Goal: Information Seeking & Learning: Learn about a topic

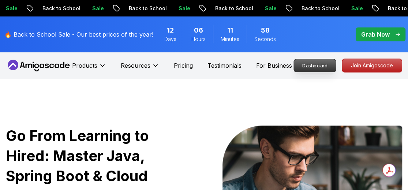
click at [314, 69] on p "Dashboard" at bounding box center [315, 65] width 42 height 12
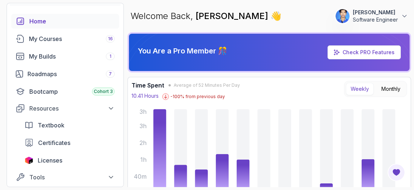
scroll to position [23, 0]
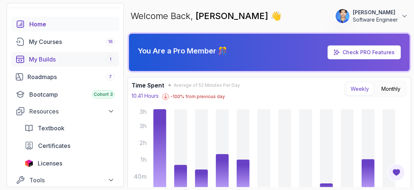
click at [98, 62] on div "My Builds 1" at bounding box center [72, 59] width 86 height 9
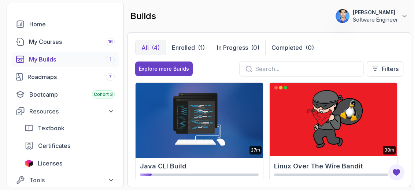
click at [172, 123] on img at bounding box center [199, 119] width 134 height 77
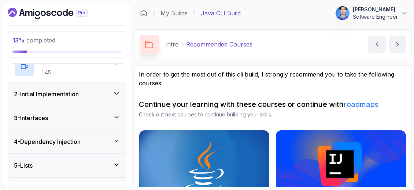
scroll to position [164, 0]
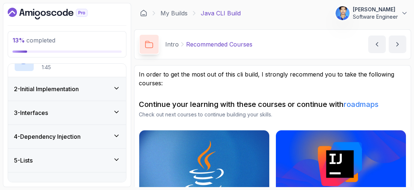
click at [103, 92] on div "2 - Initial Implementation" at bounding box center [67, 89] width 106 height 9
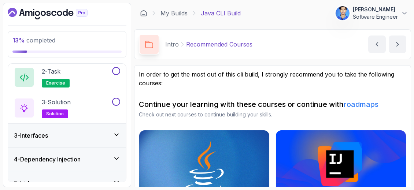
scroll to position [80, 0]
click at [78, 106] on div "3 - Solution solution" at bounding box center [62, 108] width 97 height 20
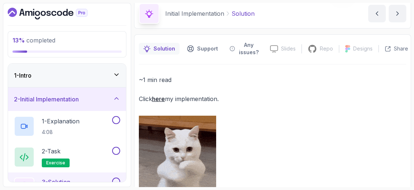
scroll to position [24, 0]
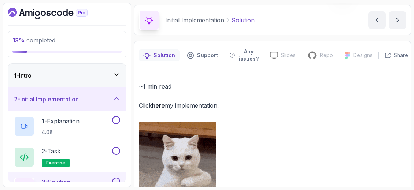
click at [160, 104] on link "here" at bounding box center [158, 105] width 13 height 7
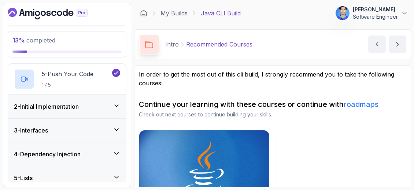
scroll to position [220, 0]
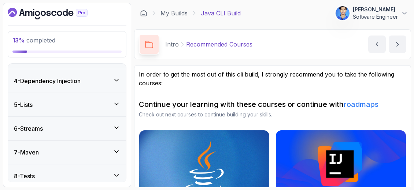
click at [119, 110] on div "1 - Intro 1 - Welcome 3:05 2 - Build Overview 4:07 3 - This Requires Other Cour…" at bounding box center [67, 123] width 118 height 118
click at [119, 104] on icon at bounding box center [116, 103] width 7 height 7
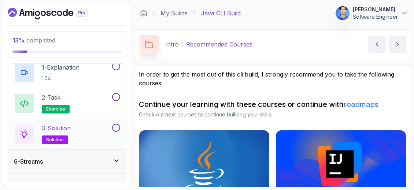
scroll to position [139, 0]
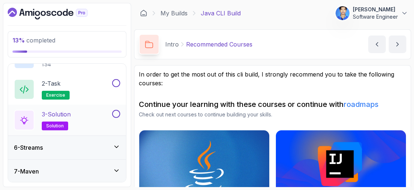
click at [71, 113] on p "3 - Solution" at bounding box center [56, 114] width 29 height 9
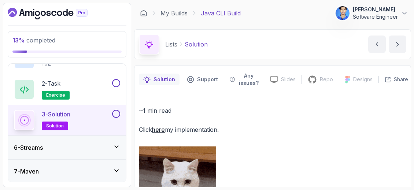
click at [164, 130] on link "here" at bounding box center [158, 129] width 13 height 7
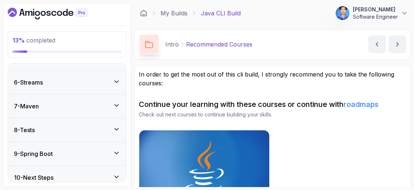
scroll to position [270, 0]
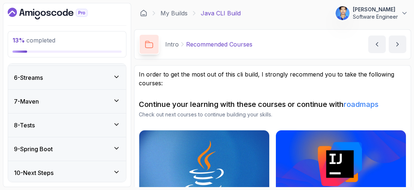
click at [110, 146] on div "9 - Spring Boot" at bounding box center [67, 149] width 106 height 9
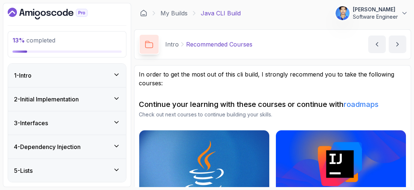
scroll to position [0, 0]
click at [46, 16] on icon "Dashboard" at bounding box center [48, 14] width 80 height 12
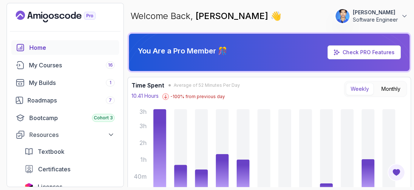
click at [48, 48] on div "Home" at bounding box center [71, 47] width 85 height 9
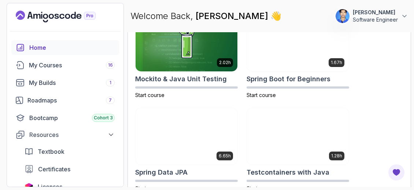
scroll to position [621, 0]
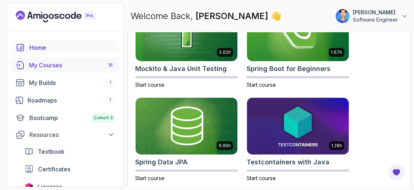
click at [63, 67] on div "My Courses 16" at bounding box center [72, 65] width 86 height 9
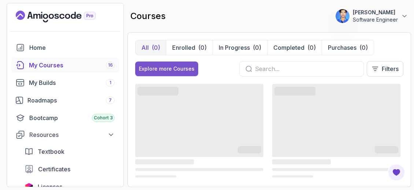
click at [183, 67] on div "Explore more Courses" at bounding box center [167, 68] width 56 height 7
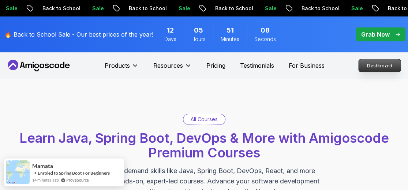
click at [375, 64] on p "Dashboard" at bounding box center [380, 65] width 42 height 12
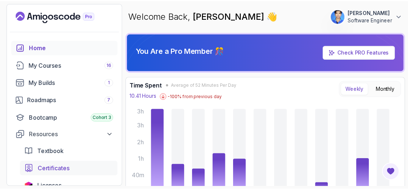
scroll to position [126, 0]
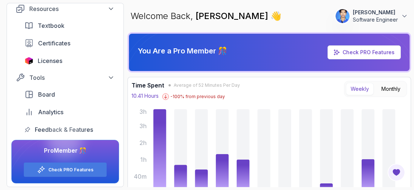
click at [368, 52] on link "Check PRO Features" at bounding box center [368, 52] width 52 height 6
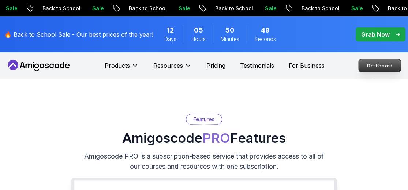
click at [362, 60] on p "Dashboard" at bounding box center [380, 65] width 42 height 12
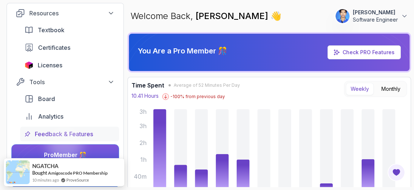
scroll to position [126, 0]
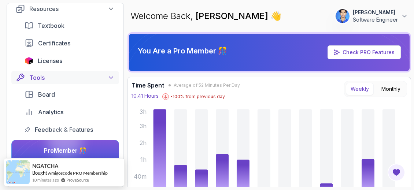
click at [110, 78] on icon at bounding box center [110, 77] width 7 height 7
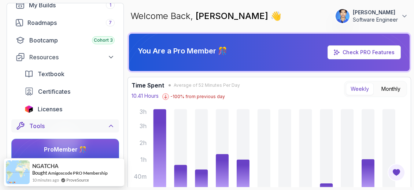
scroll to position [73, 0]
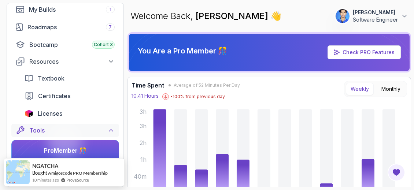
click at [109, 127] on icon at bounding box center [110, 130] width 7 height 7
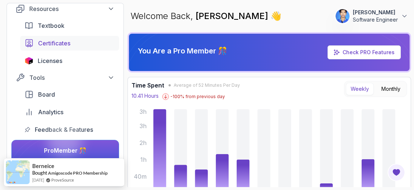
scroll to position [89, 0]
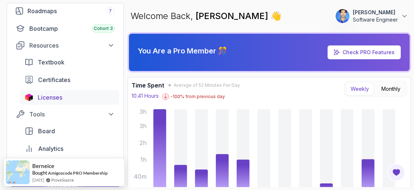
click at [71, 102] on link "Licenses" at bounding box center [69, 97] width 99 height 15
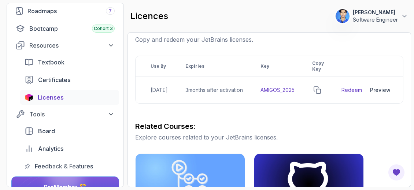
scroll to position [0, 143]
click at [353, 90] on link "Redeem" at bounding box center [351, 89] width 20 height 7
click at [317, 91] on icon "copy-button" at bounding box center [316, 89] width 7 height 7
